Goal: Information Seeking & Learning: Learn about a topic

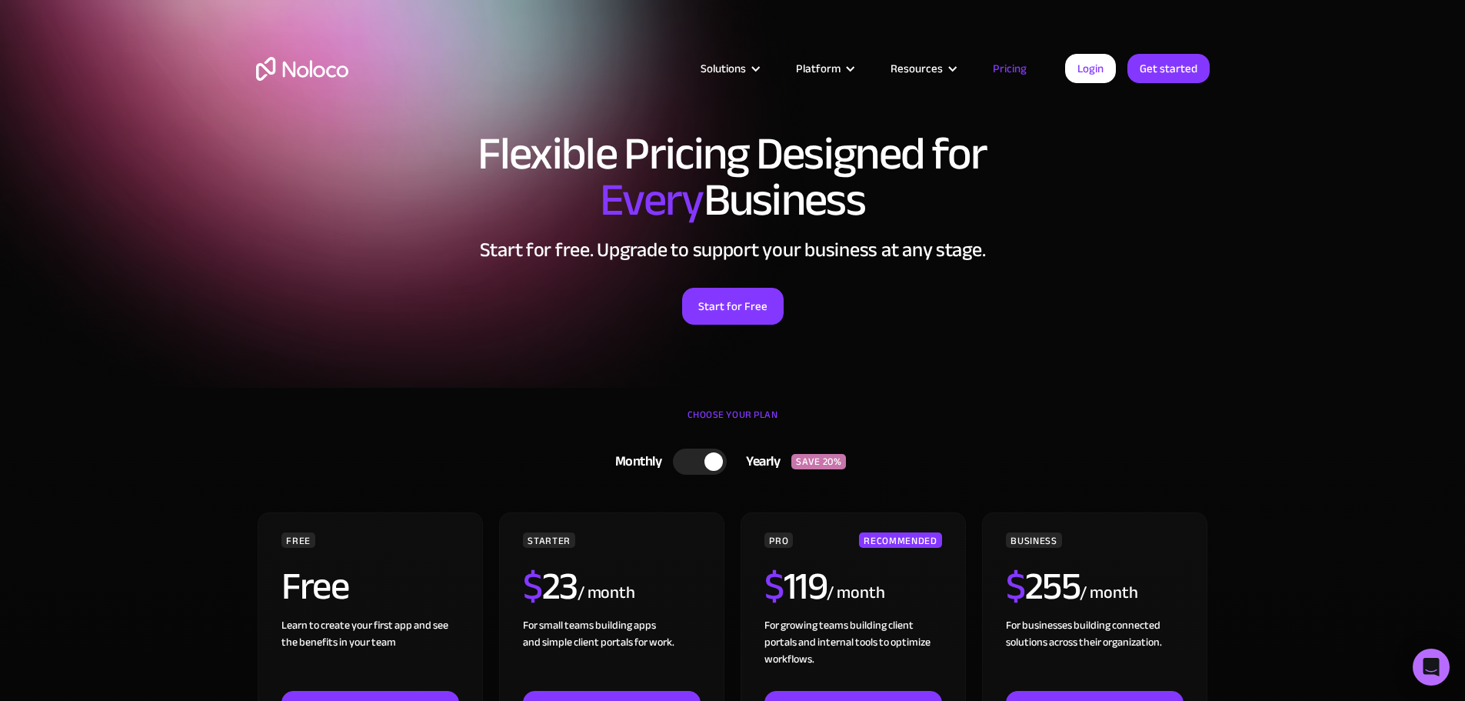
click at [323, 62] on img "home" at bounding box center [302, 69] width 92 height 24
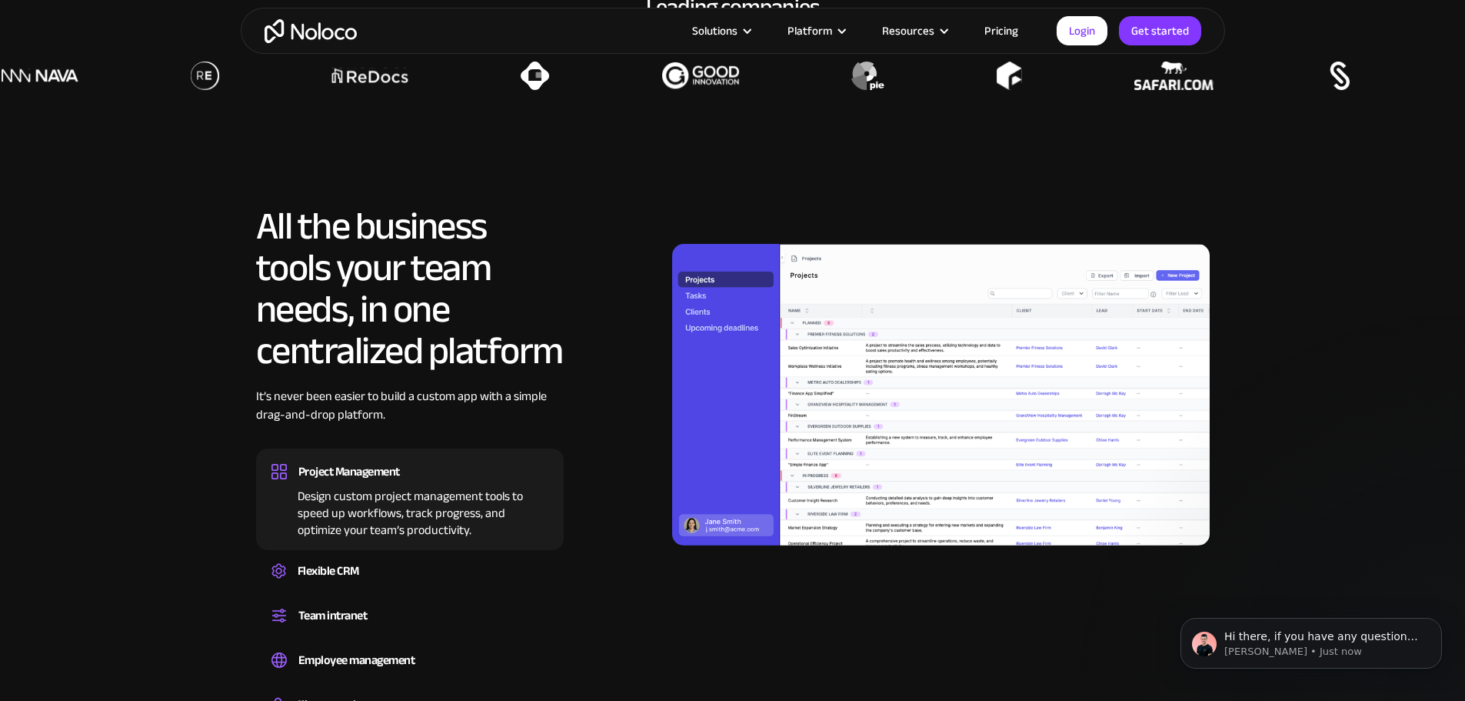
scroll to position [1539, 0]
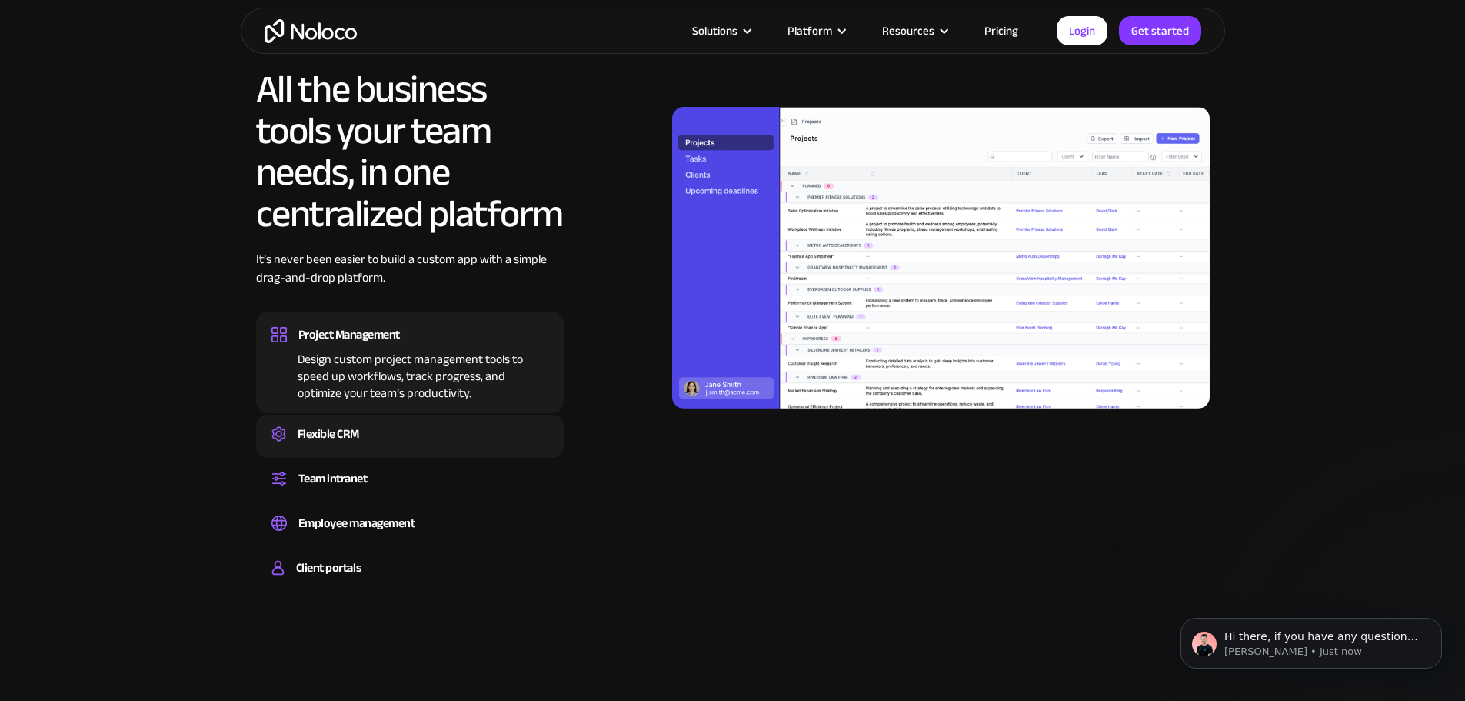
click at [352, 445] on div "Flexible CRM" at bounding box center [329, 433] width 62 height 23
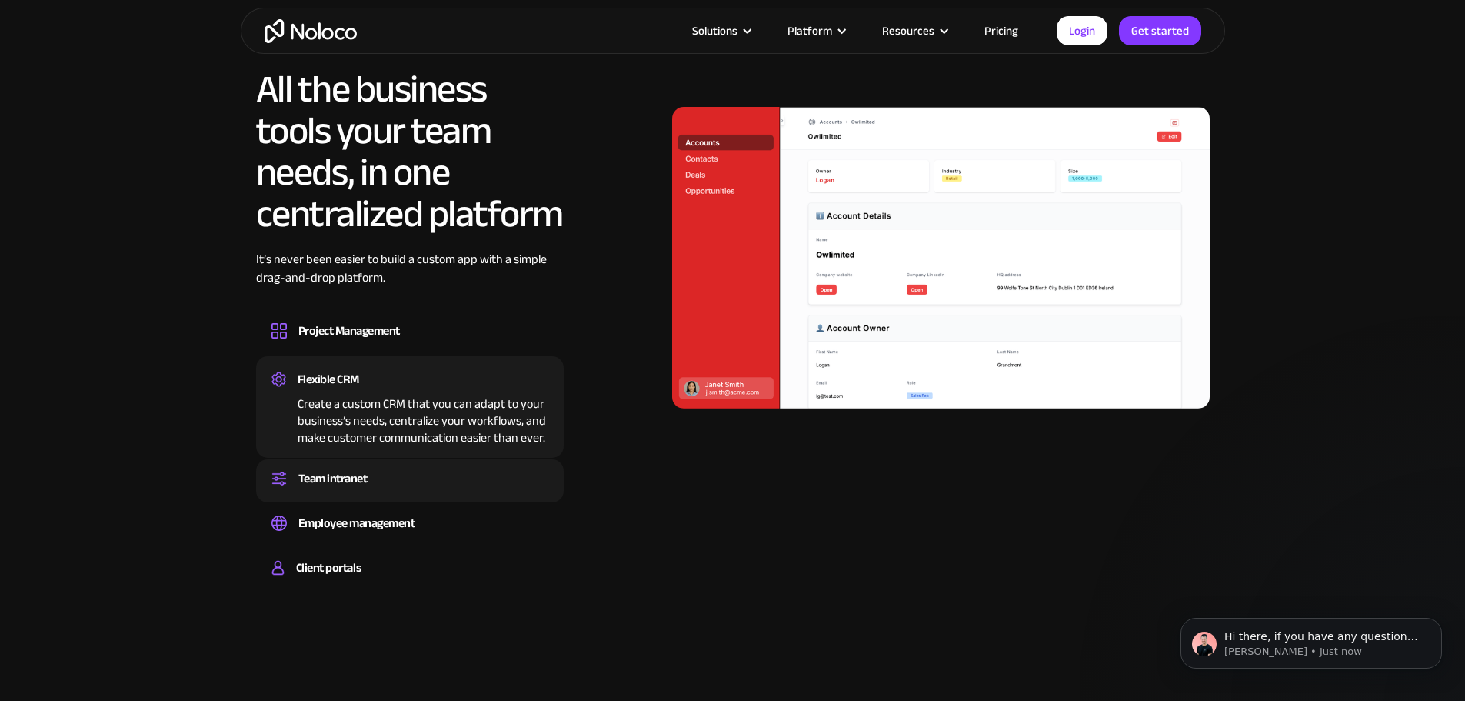
click at [312, 490] on div "Team intranet" at bounding box center [332, 478] width 69 height 23
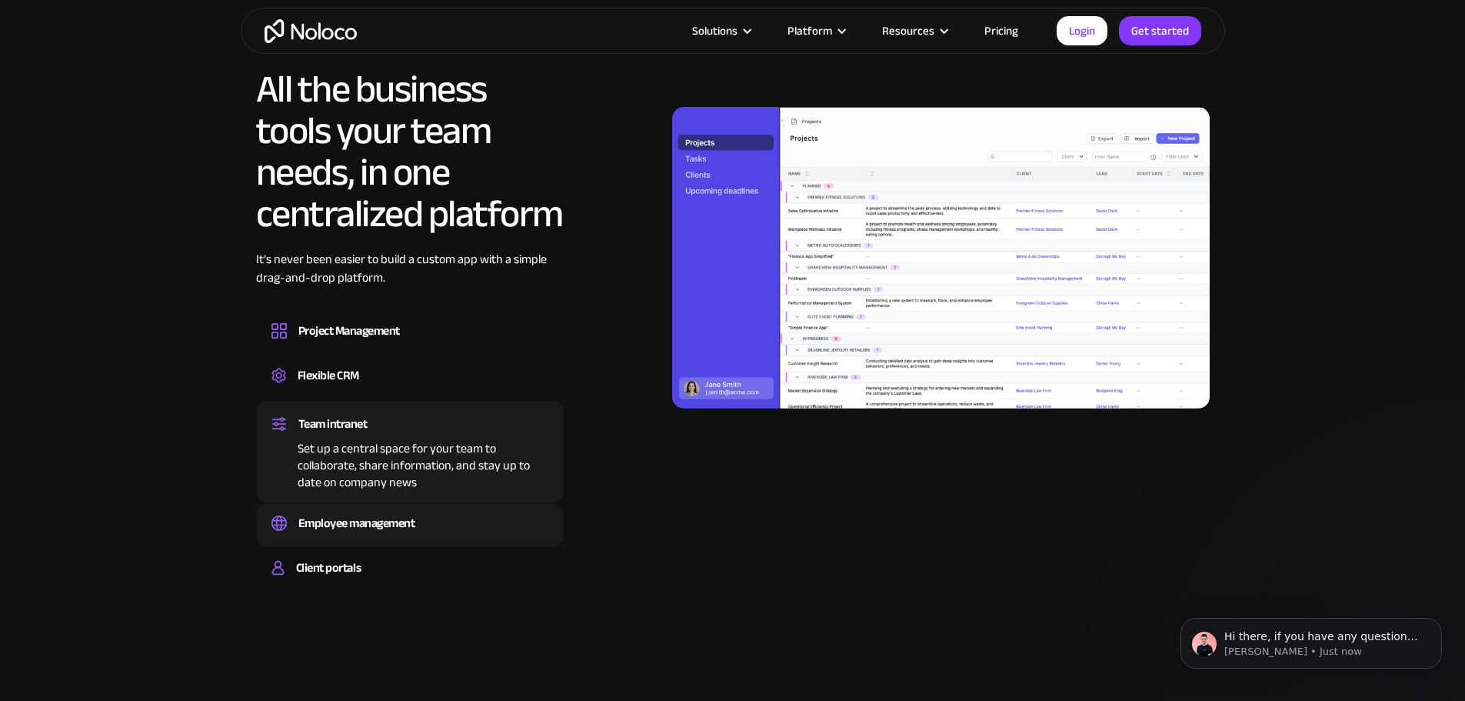
click at [308, 535] on div "Employee management" at bounding box center [356, 523] width 117 height 23
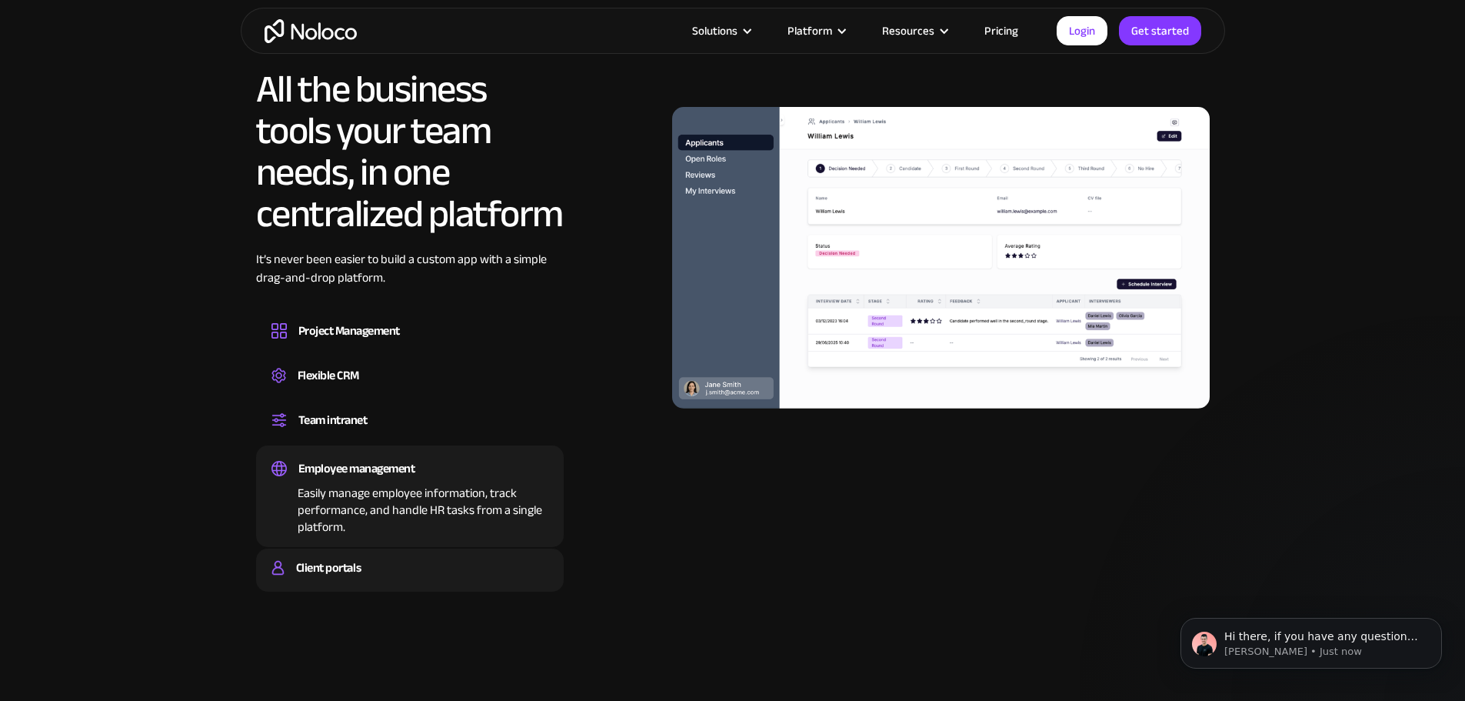
click at [344, 579] on div "Client portals" at bounding box center [328, 567] width 65 height 23
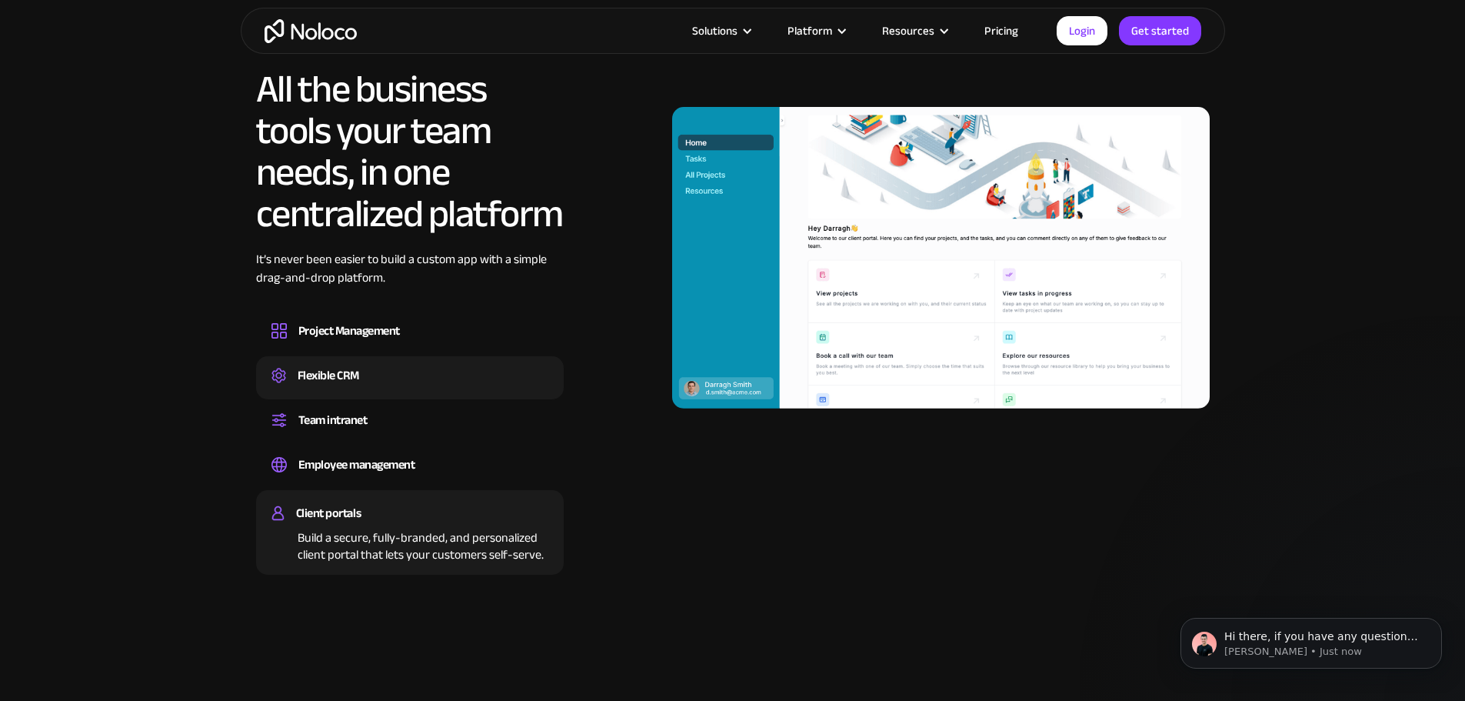
click at [375, 387] on div "Flexible CRM" at bounding box center [410, 375] width 277 height 23
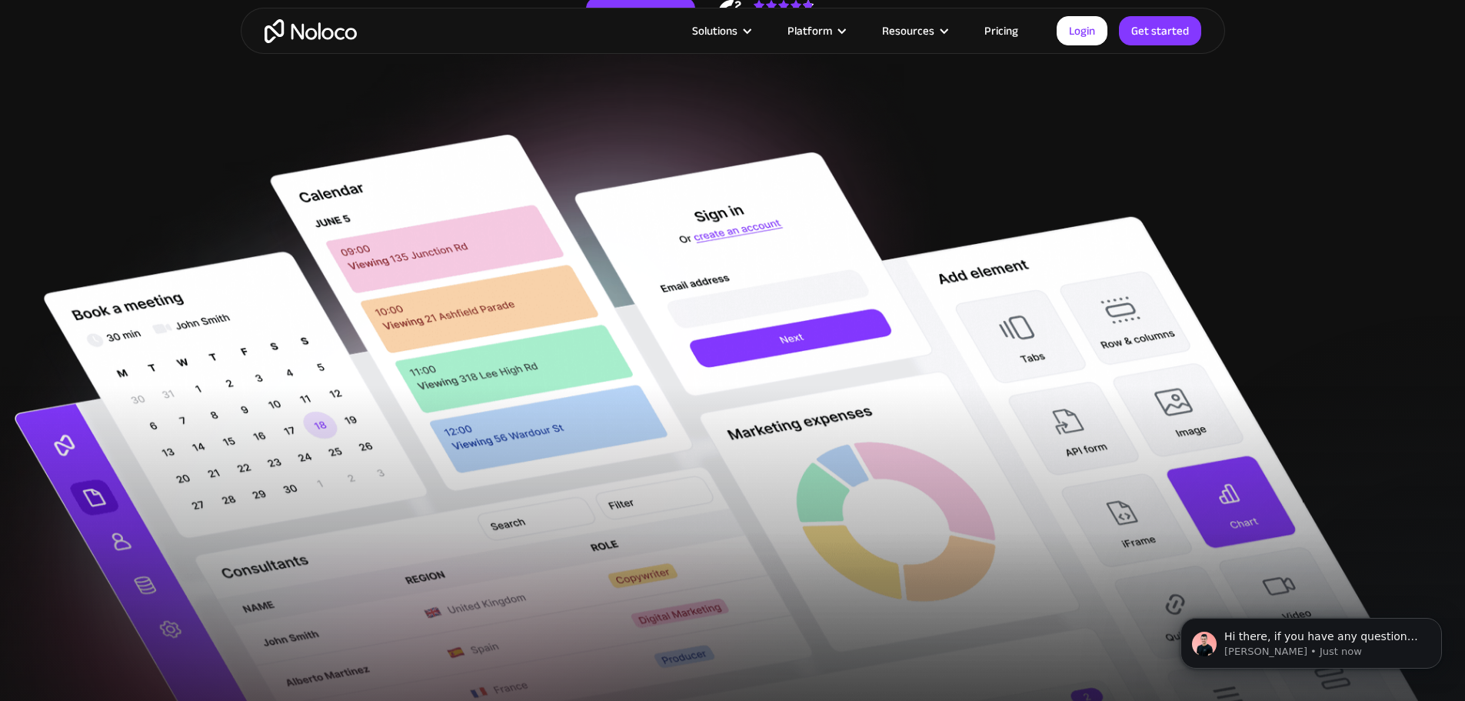
scroll to position [0, 0]
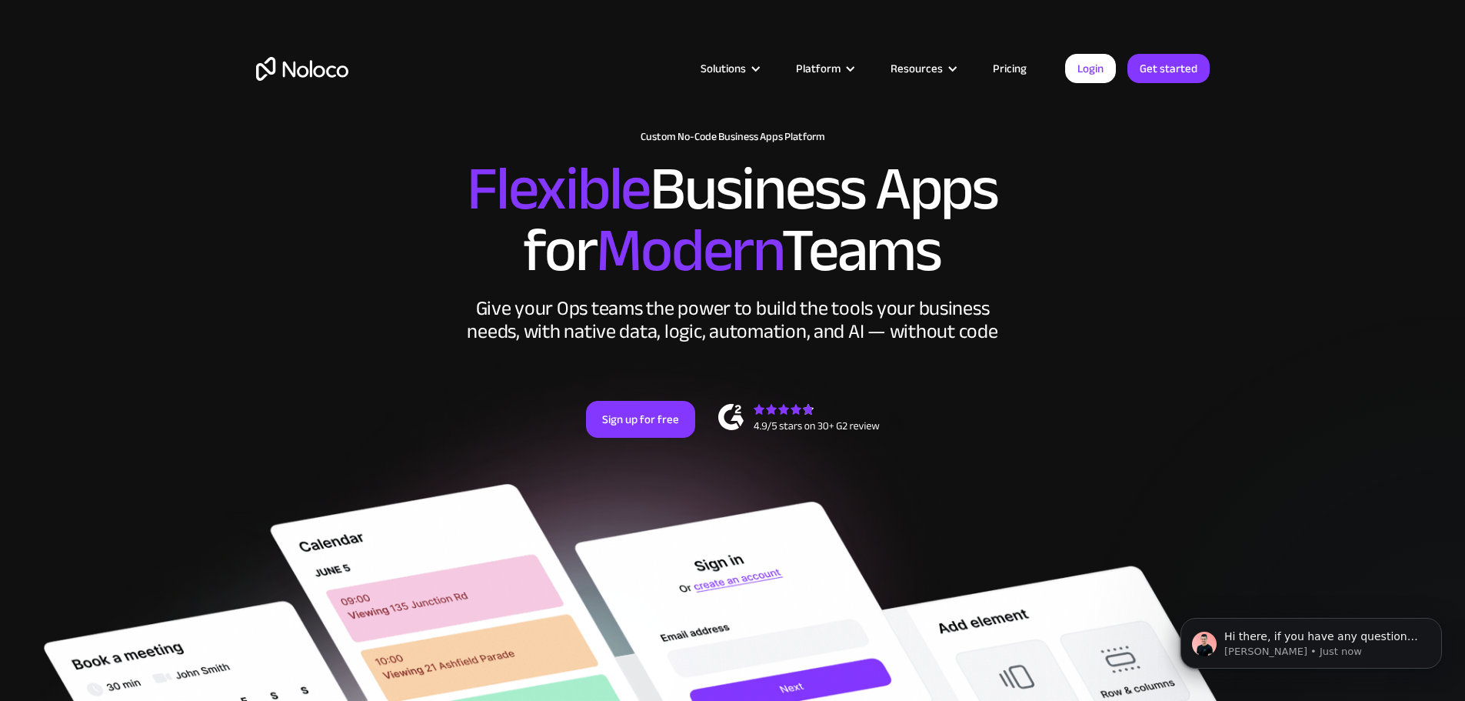
click at [1005, 68] on link "Pricing" at bounding box center [1010, 68] width 72 height 20
